Goal: Transaction & Acquisition: Purchase product/service

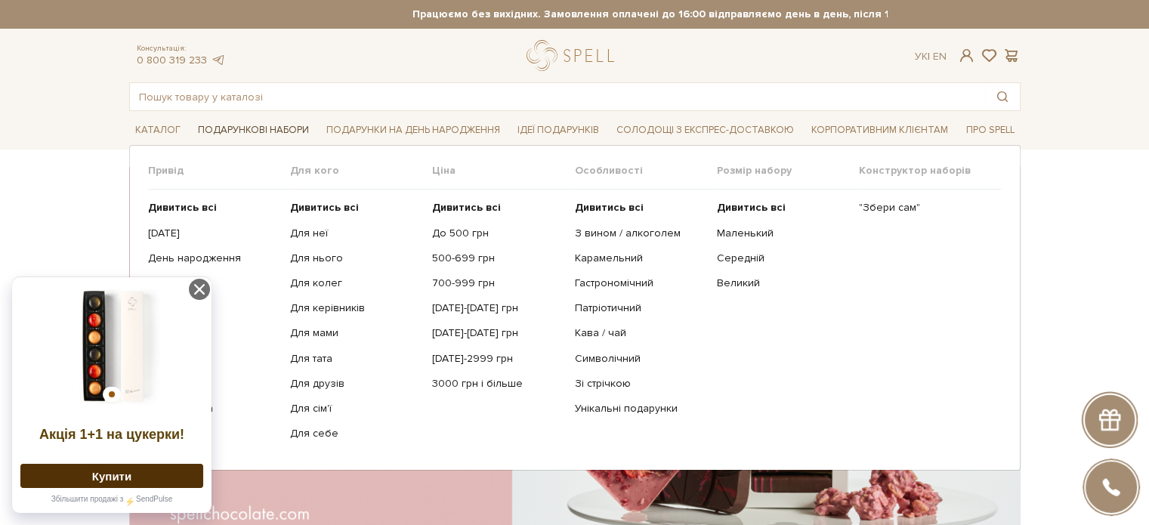
click at [279, 130] on span "Подарункові набори" at bounding box center [253, 130] width 123 height 23
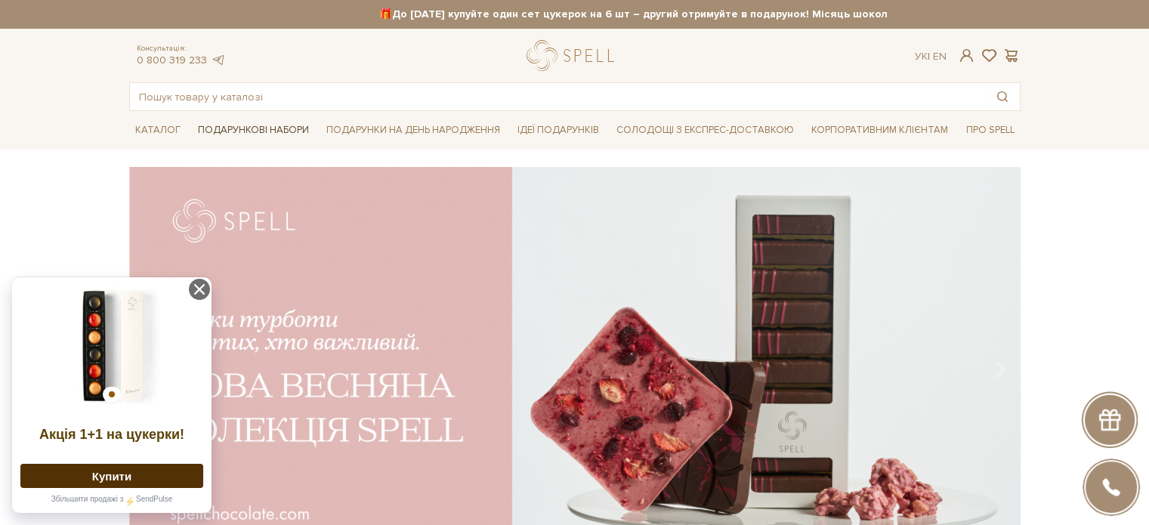
click at [243, 126] on span "Подарункові набори" at bounding box center [253, 130] width 123 height 23
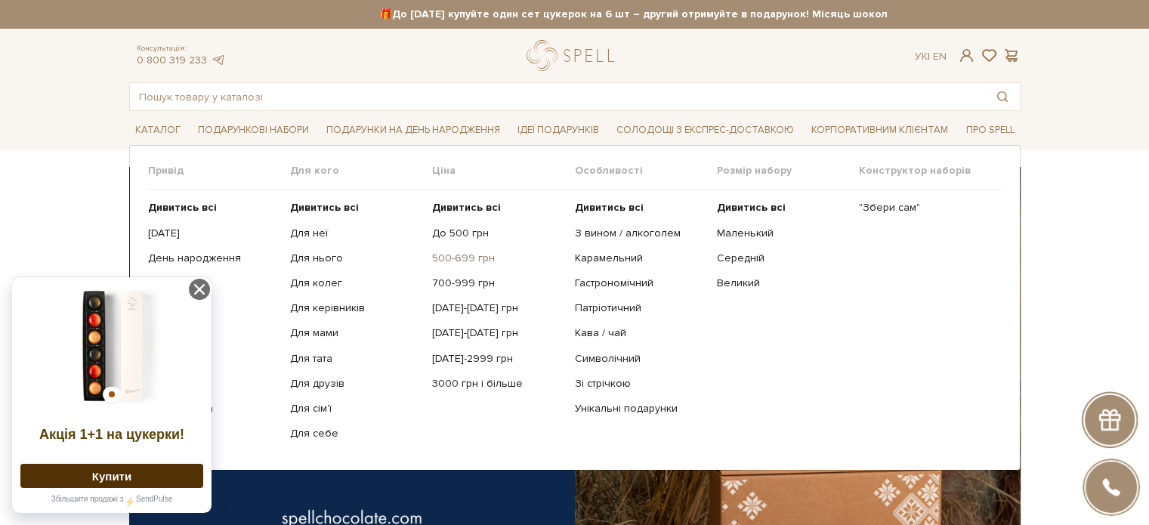
click at [461, 255] on link "500-699 грн" at bounding box center [497, 259] width 131 height 14
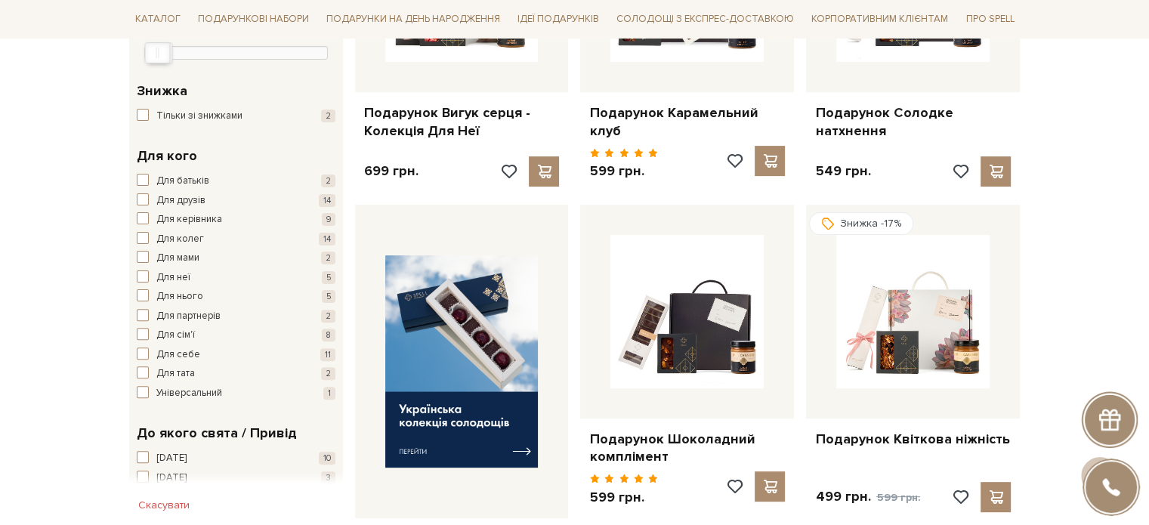
scroll to position [453, 0]
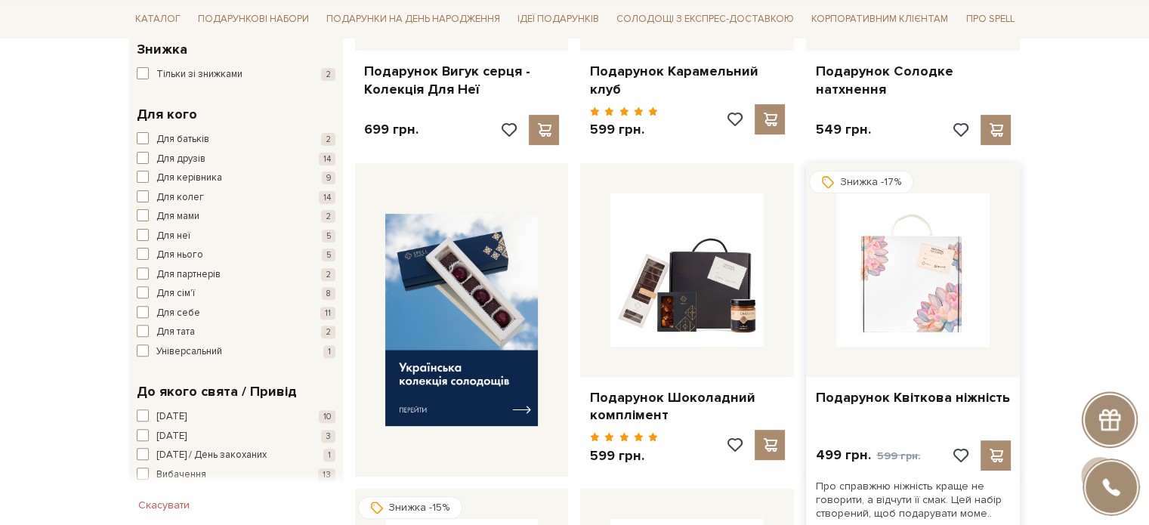
click at [927, 263] on img at bounding box center [912, 269] width 153 height 153
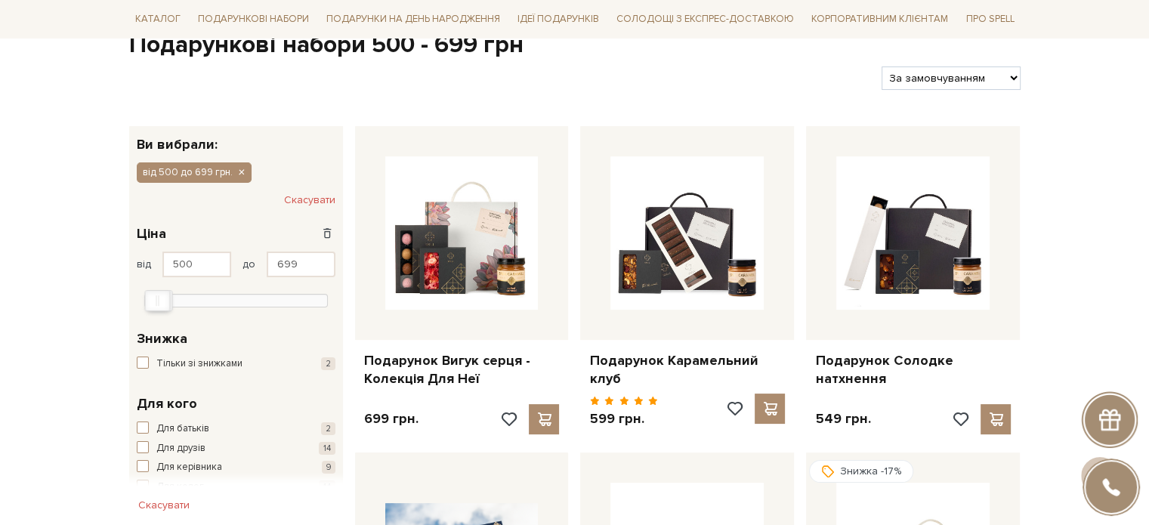
scroll to position [151, 0]
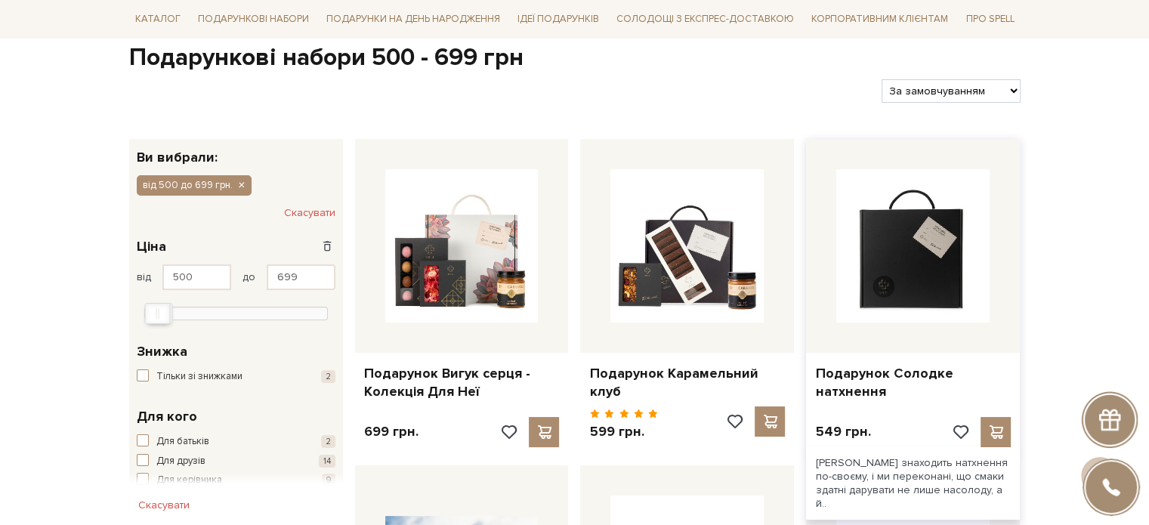
drag, startPoint x: 946, startPoint y: 250, endPoint x: 954, endPoint y: 254, distance: 9.1
click at [944, 250] on img at bounding box center [912, 245] width 153 height 153
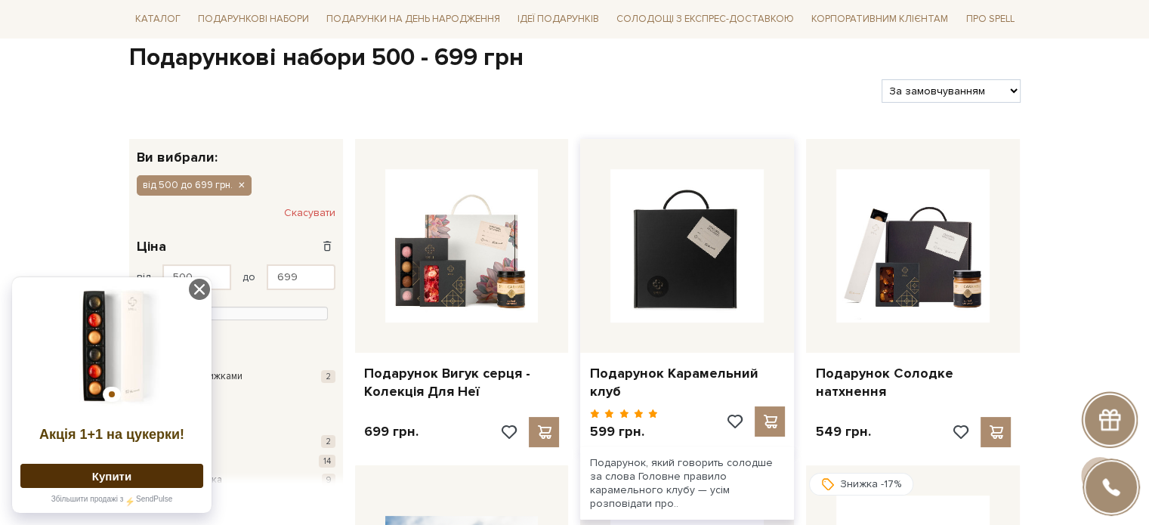
click at [701, 259] on img at bounding box center [686, 245] width 153 height 153
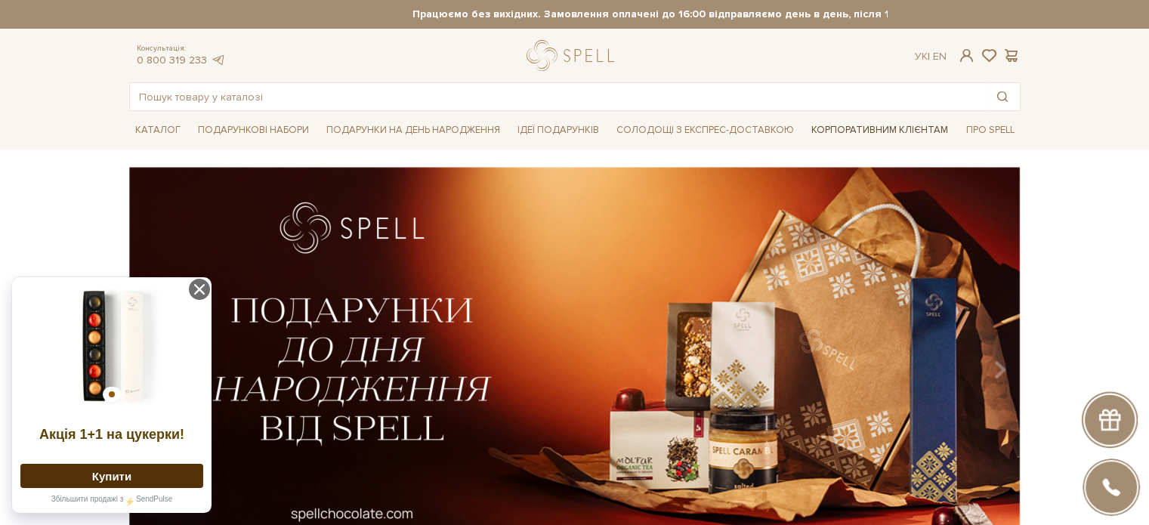
click at [867, 124] on link "Корпоративним клієнтам" at bounding box center [879, 130] width 149 height 26
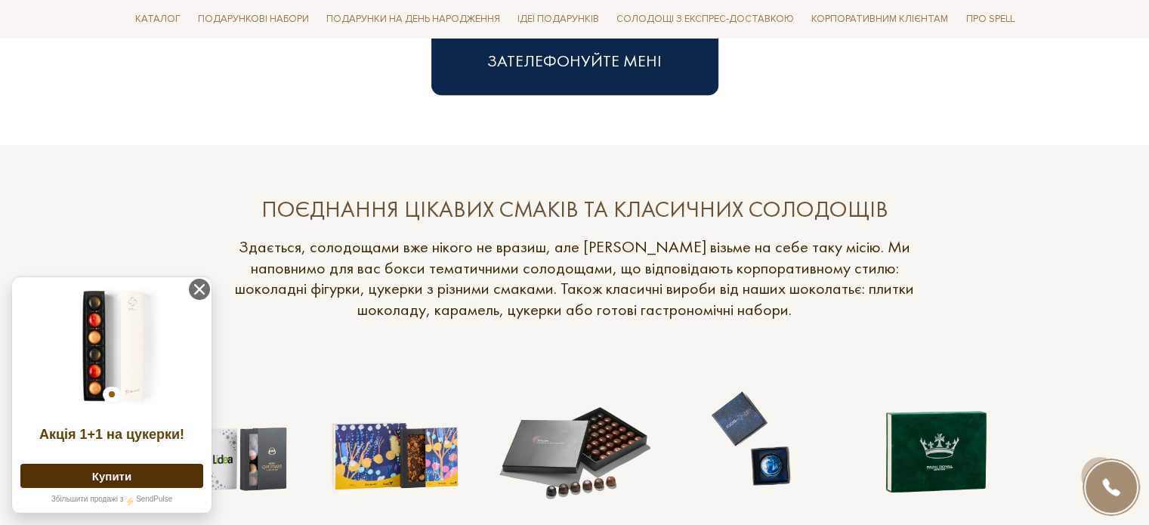
scroll to position [1208, 0]
